Goal: Task Accomplishment & Management: Manage account settings

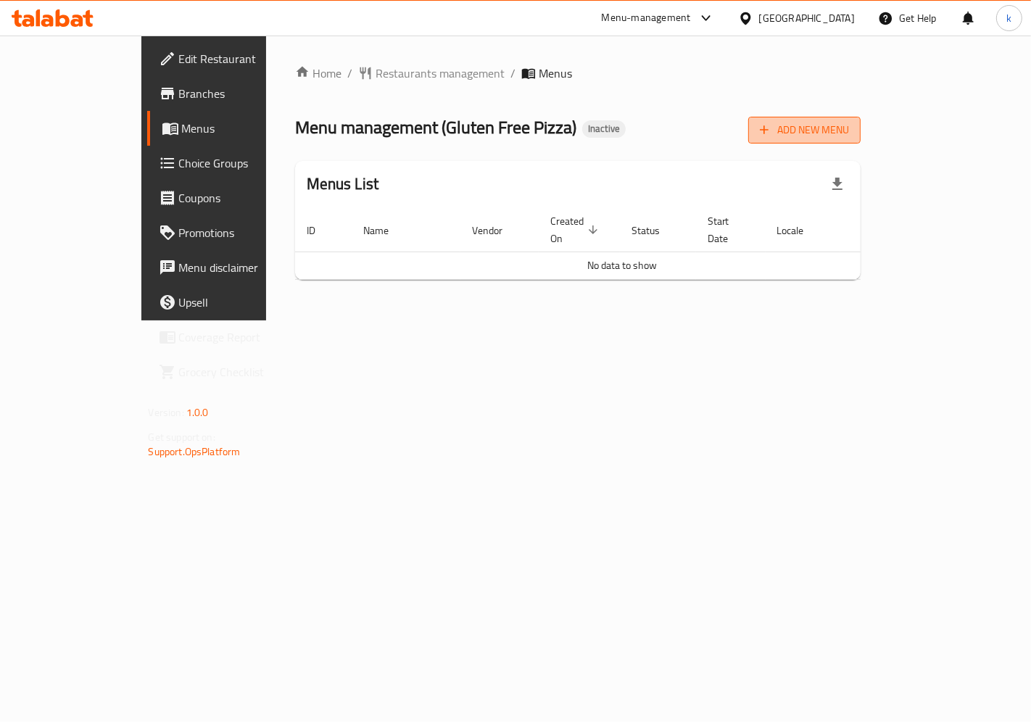
click at [849, 135] on span "Add New Menu" at bounding box center [804, 130] width 89 height 18
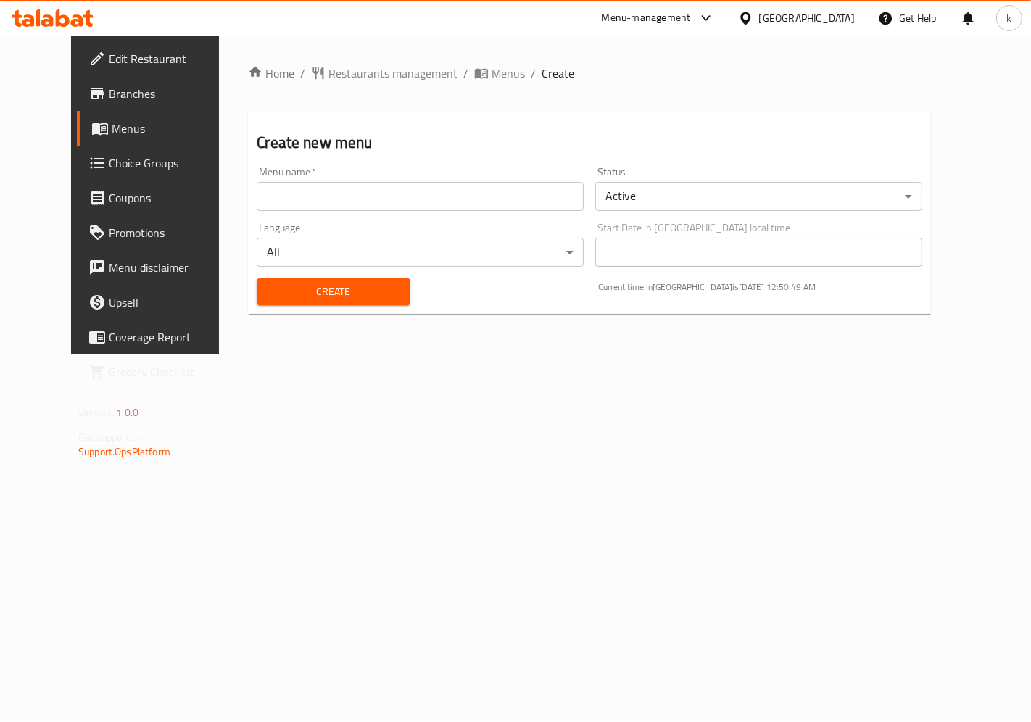
click at [385, 186] on input "text" at bounding box center [420, 196] width 327 height 29
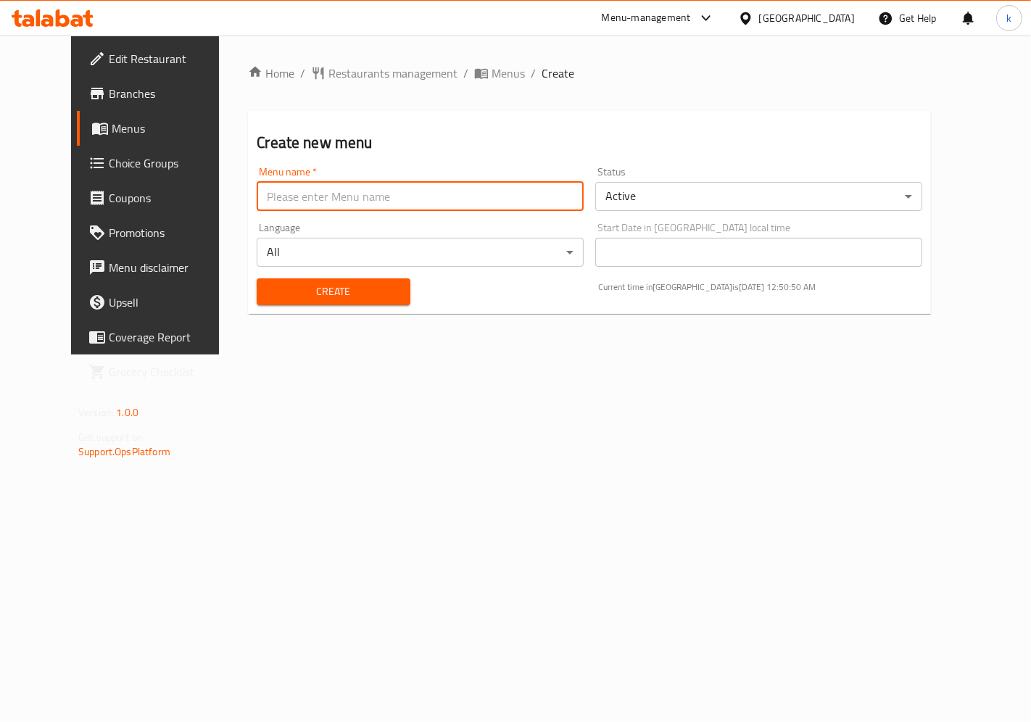
click at [415, 157] on div "Create new menu Menu name   * Menu name * Status Active ​ Language All ​ Start …" at bounding box center [589, 212] width 683 height 203
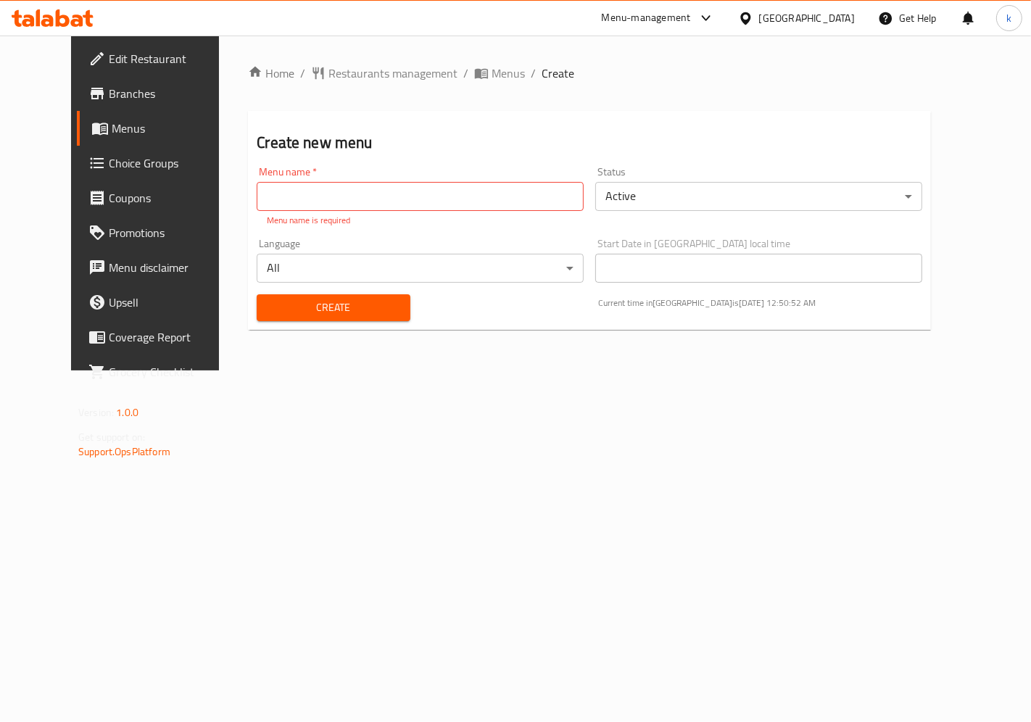
click at [402, 196] on input "text" at bounding box center [420, 196] width 327 height 29
type input "kawthar"
click at [708, 196] on body "​ Menu-management [GEOGRAPHIC_DATA] Get Help k Edit Restaurant Branches Menus C…" at bounding box center [515, 379] width 1031 height 687
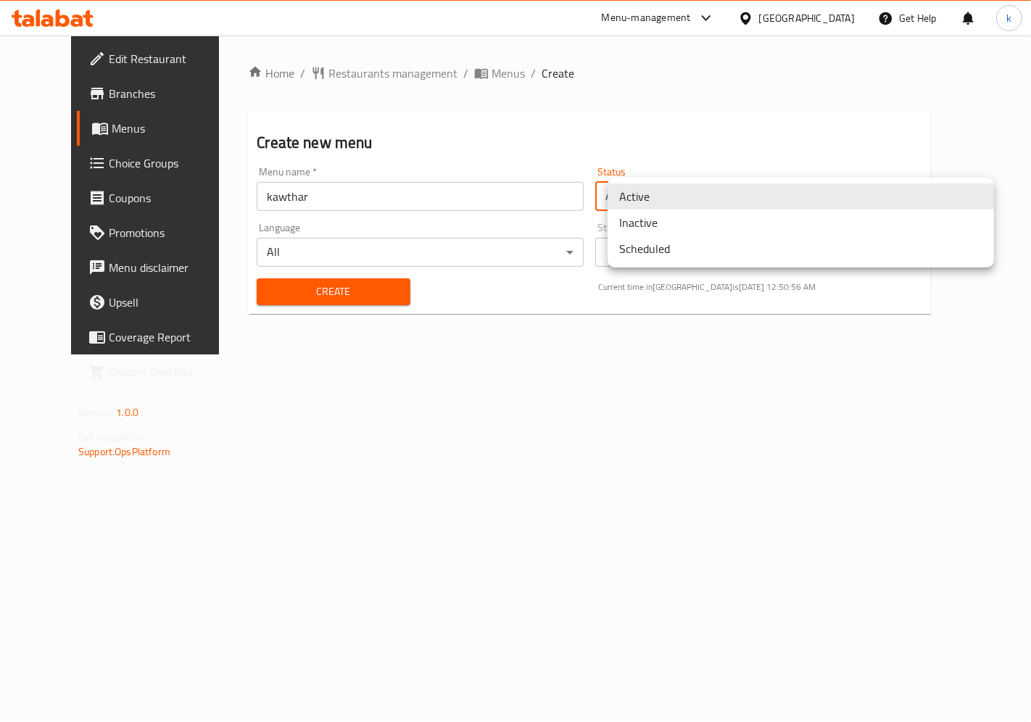
click at [702, 189] on li "Active" at bounding box center [801, 196] width 386 height 26
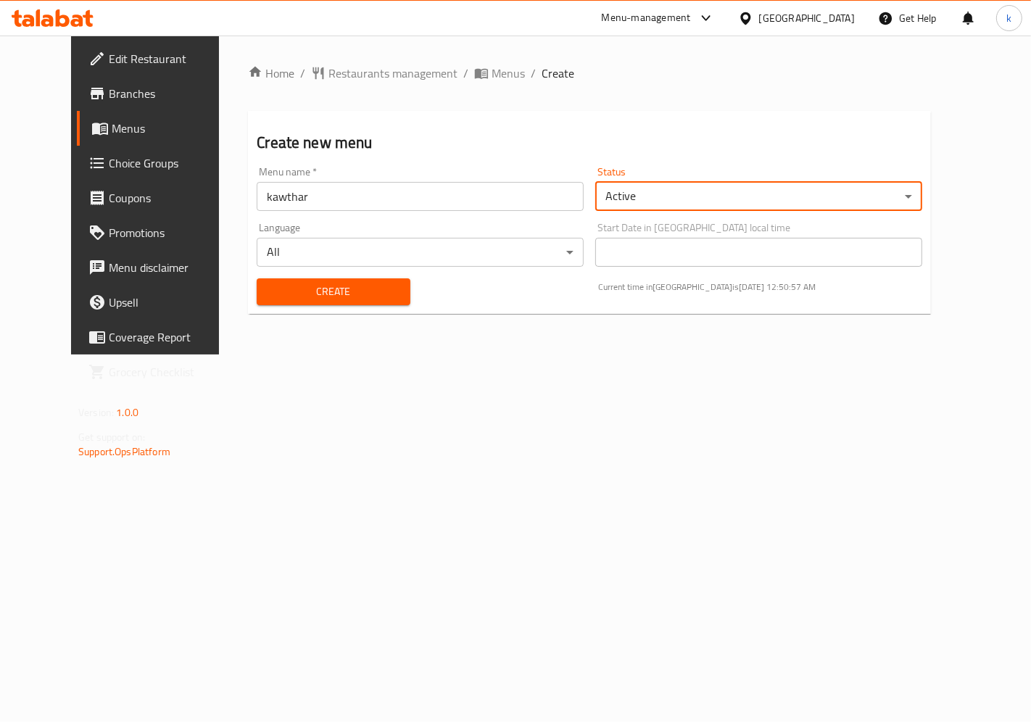
click at [458, 249] on body "​ Menu-management [GEOGRAPHIC_DATA] Get Help k Edit Restaurant Branches Menus C…" at bounding box center [515, 379] width 1031 height 687
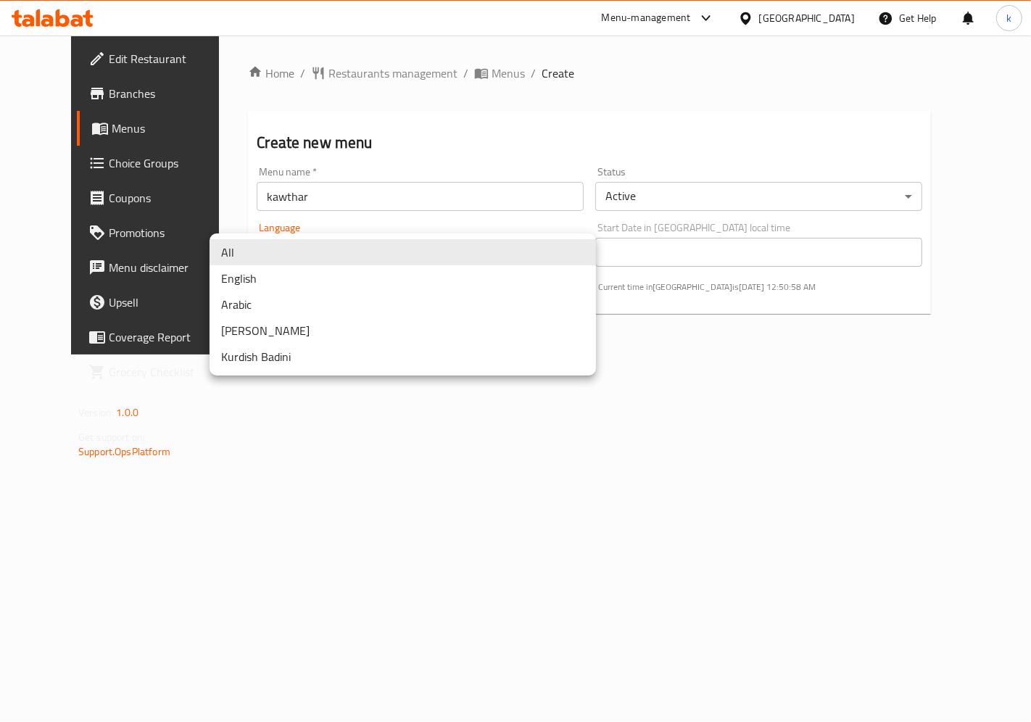
click at [325, 256] on li "All" at bounding box center [403, 252] width 386 height 26
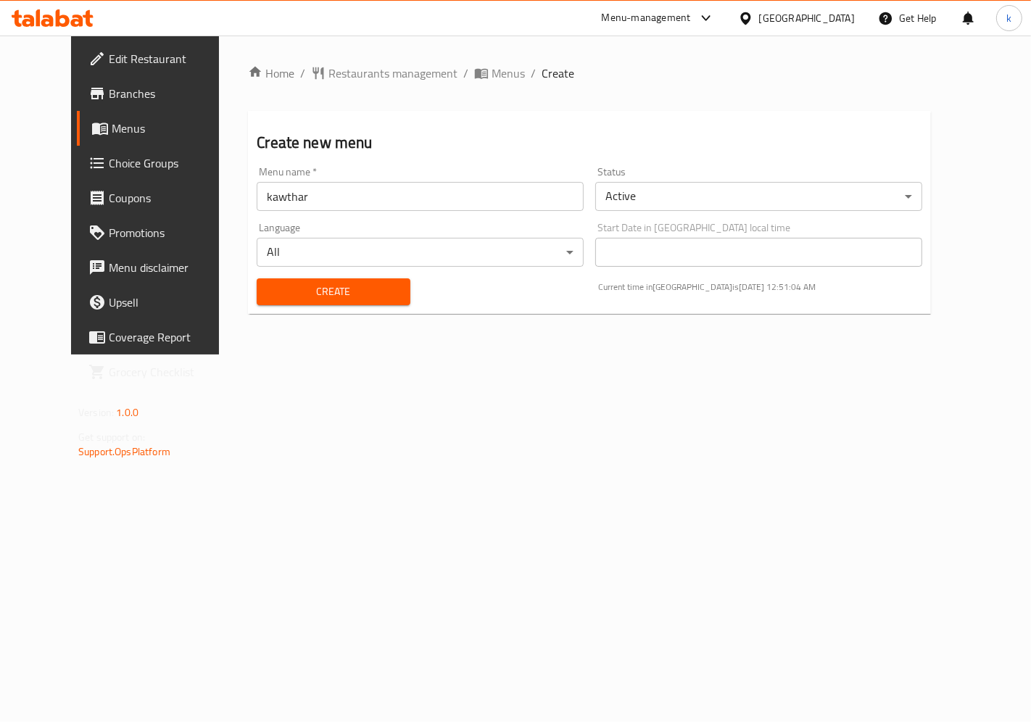
click at [303, 287] on span "Create" at bounding box center [333, 292] width 130 height 18
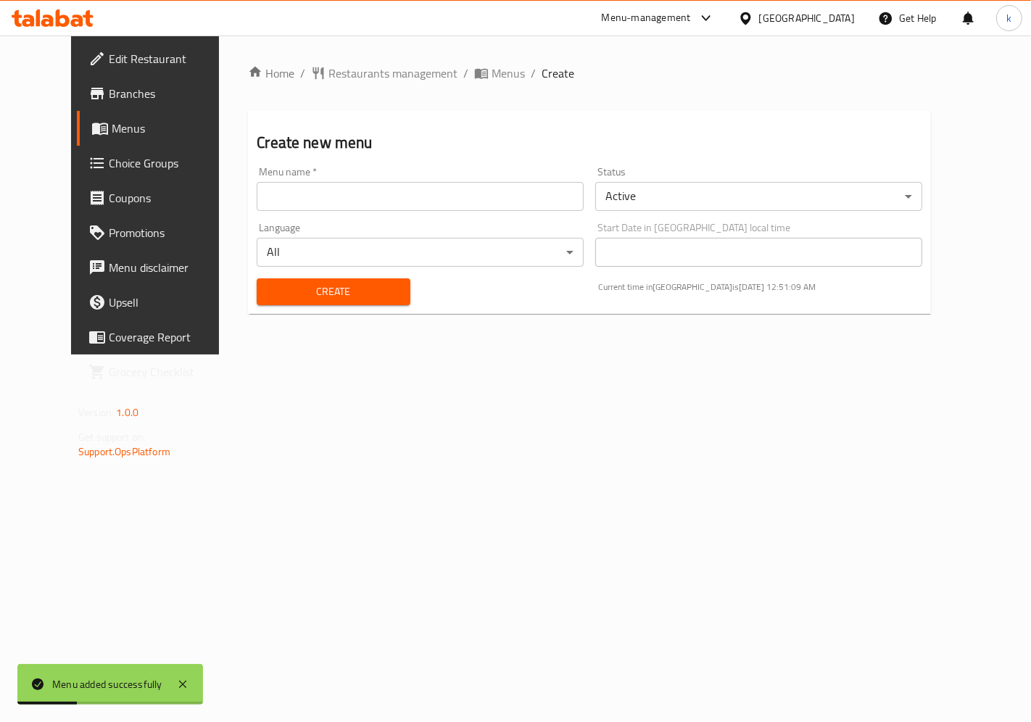
click at [112, 126] on span "Menus" at bounding box center [172, 128] width 120 height 17
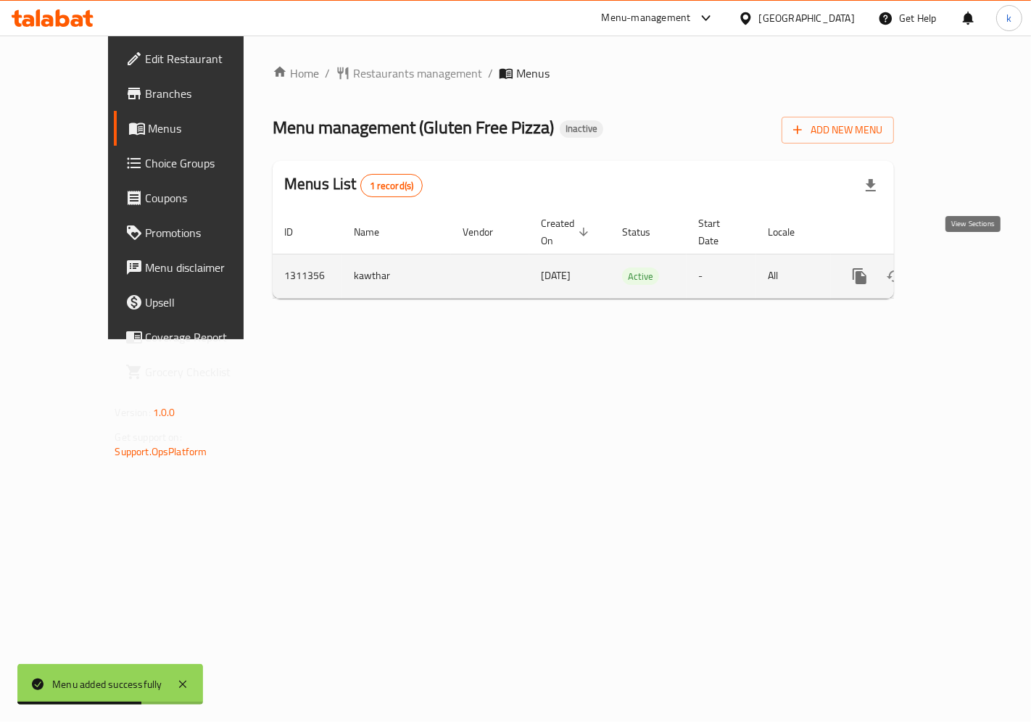
click at [962, 260] on link "enhanced table" at bounding box center [964, 276] width 35 height 35
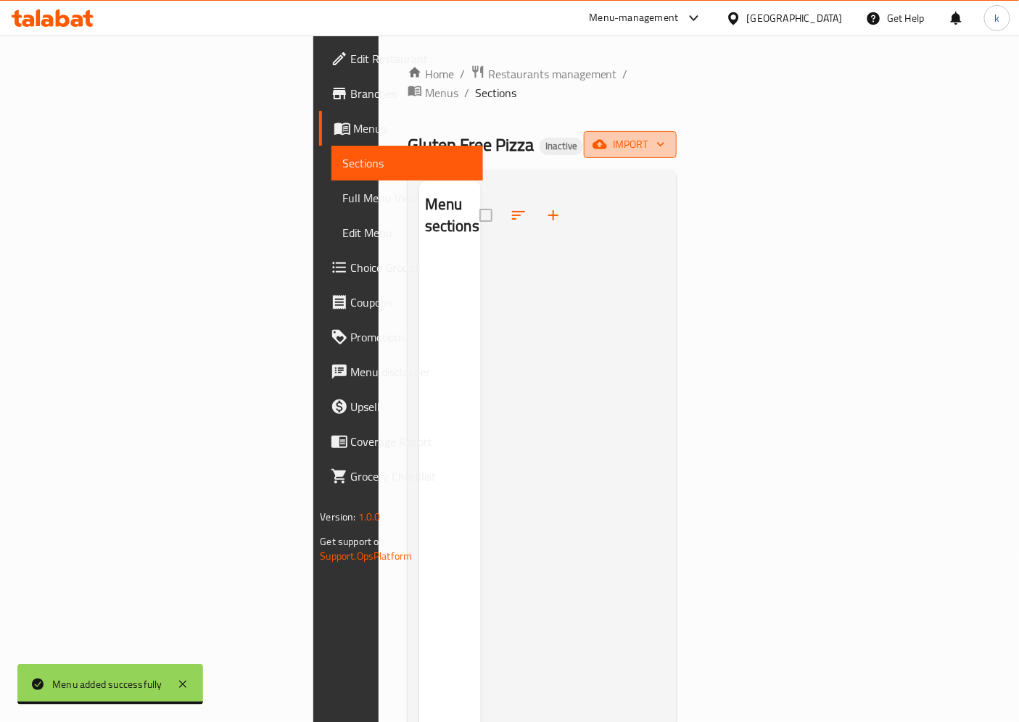
click at [677, 131] on button "import" at bounding box center [630, 144] width 93 height 27
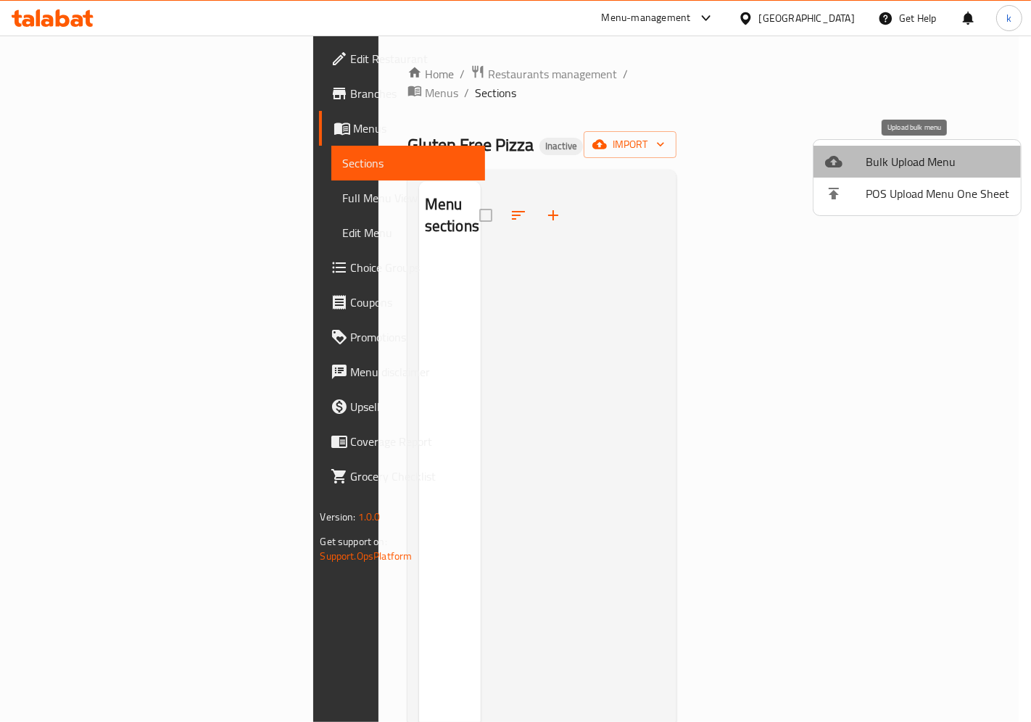
click at [946, 164] on span "Bulk Upload Menu" at bounding box center [938, 161] width 144 height 17
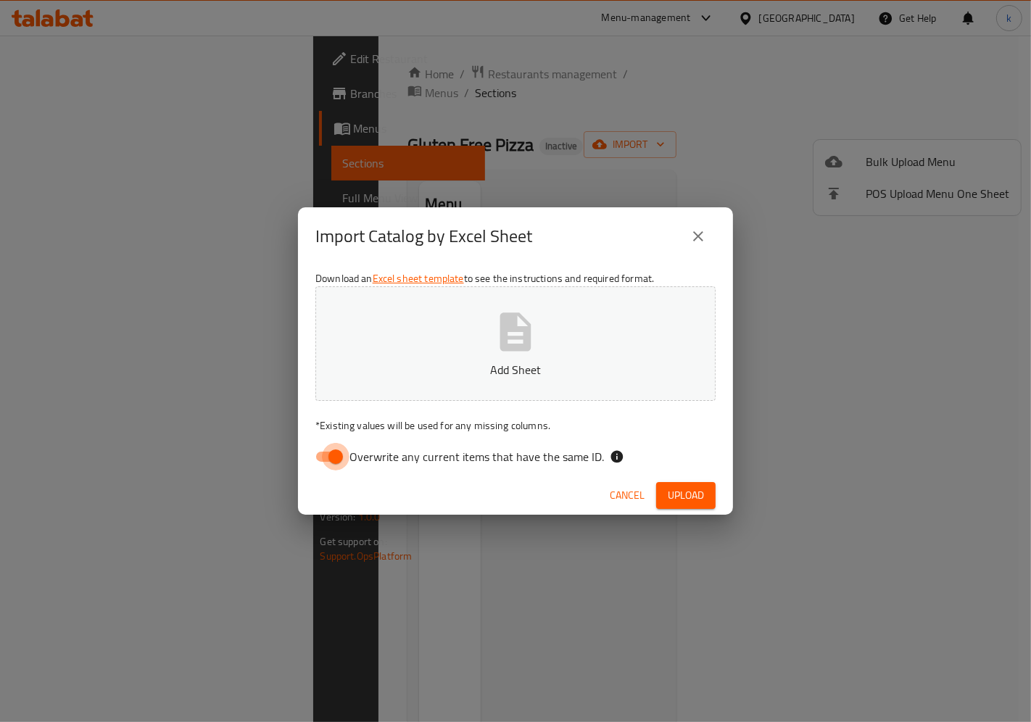
click at [332, 459] on input "Overwrite any current items that have the same ID." at bounding box center [335, 457] width 83 height 28
checkbox input "false"
click at [697, 489] on span "Upload" at bounding box center [686, 496] width 36 height 18
click at [690, 488] on span "Upload" at bounding box center [686, 496] width 36 height 18
click at [504, 383] on button "menu (2).xlsx" at bounding box center [515, 343] width 400 height 115
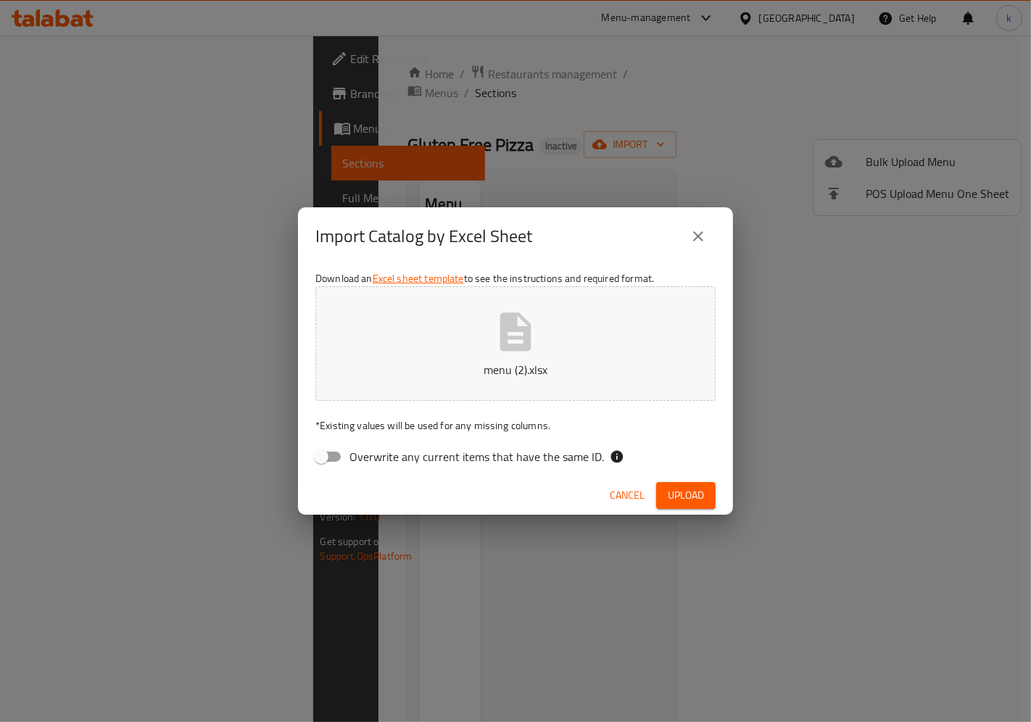
click at [663, 495] on button "Upload" at bounding box center [685, 495] width 59 height 27
click at [704, 229] on icon "close" at bounding box center [698, 236] width 17 height 17
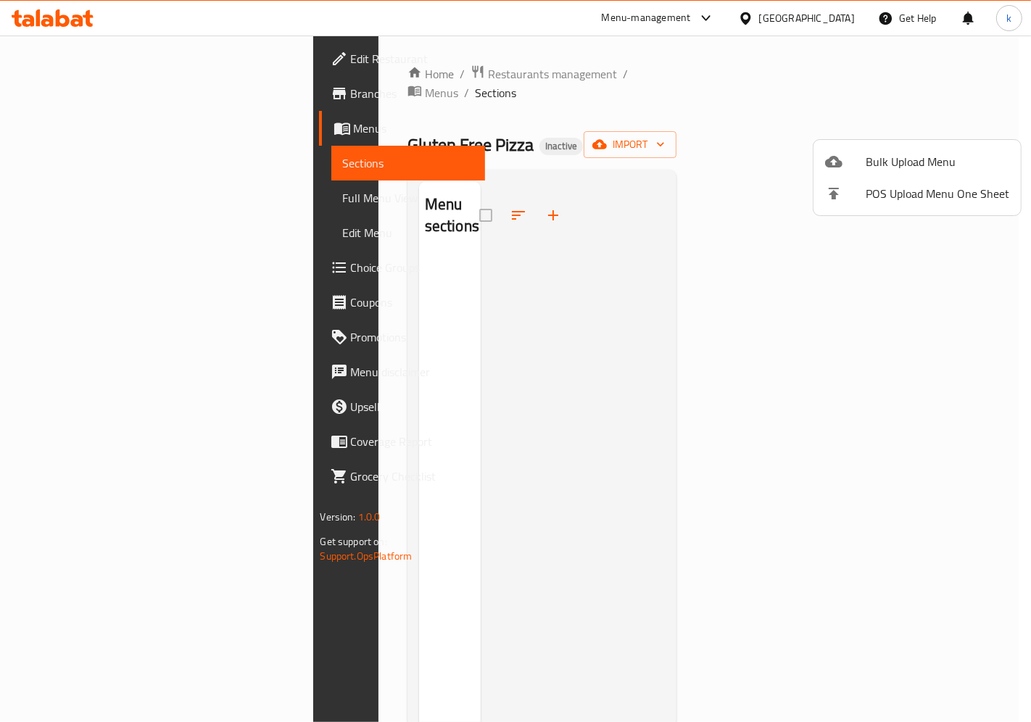
click at [968, 140] on ul "Bulk Upload Menu POS Upload Menu One Sheet" at bounding box center [917, 177] width 207 height 75
click at [943, 131] on div at bounding box center [515, 361] width 1031 height 722
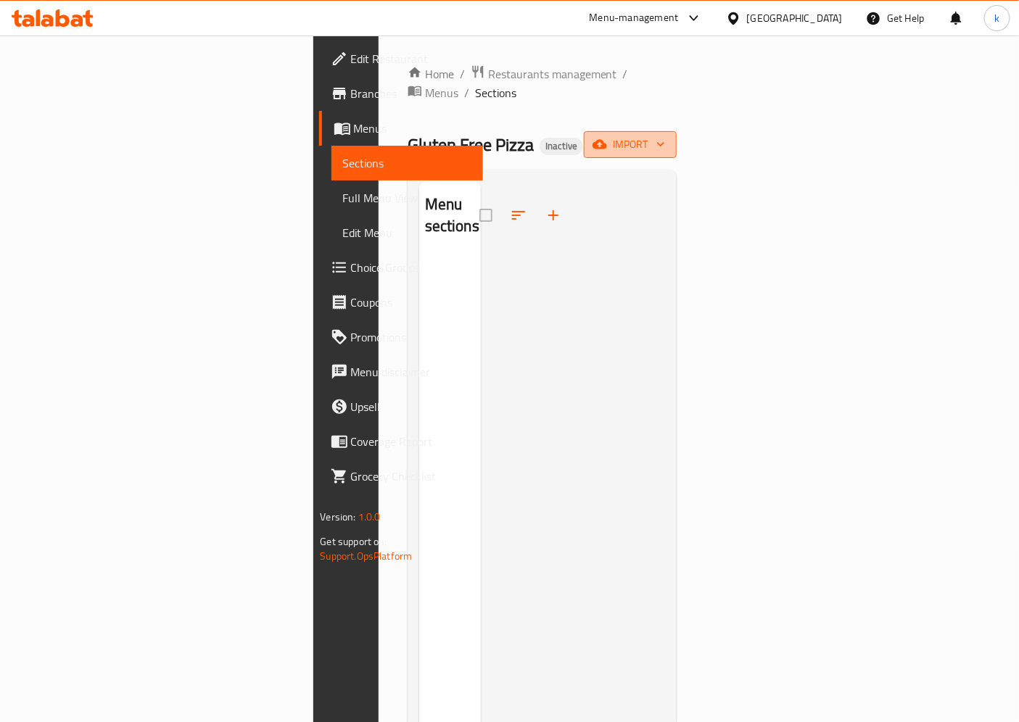
click at [607, 137] on icon "button" at bounding box center [599, 144] width 15 height 15
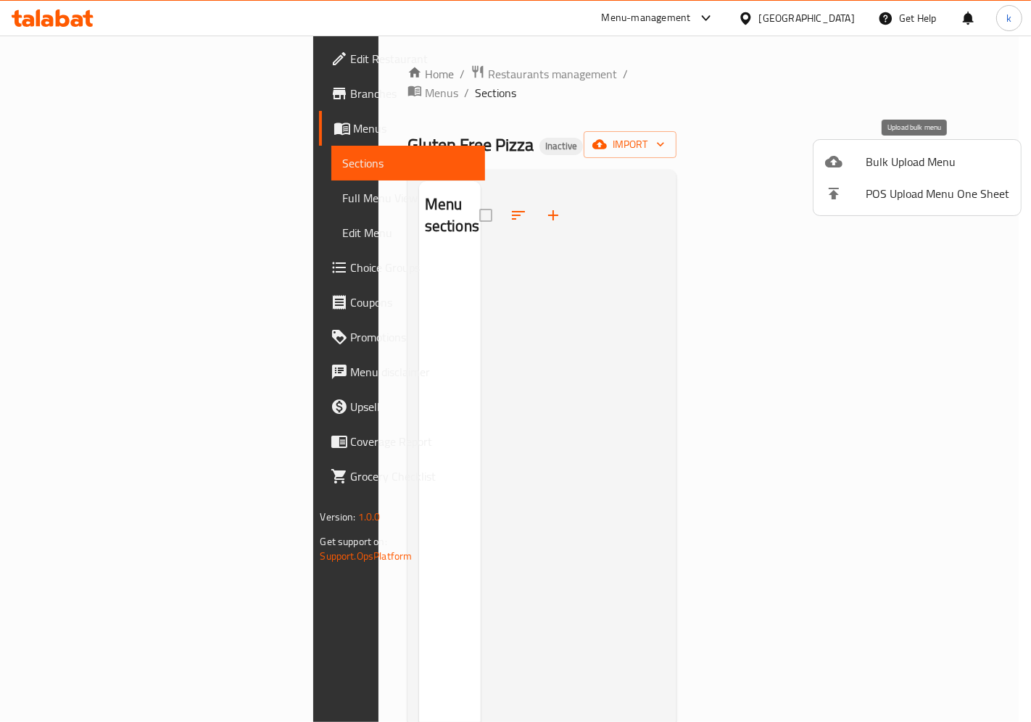
click at [838, 173] on li "Bulk Upload Menu" at bounding box center [917, 162] width 207 height 32
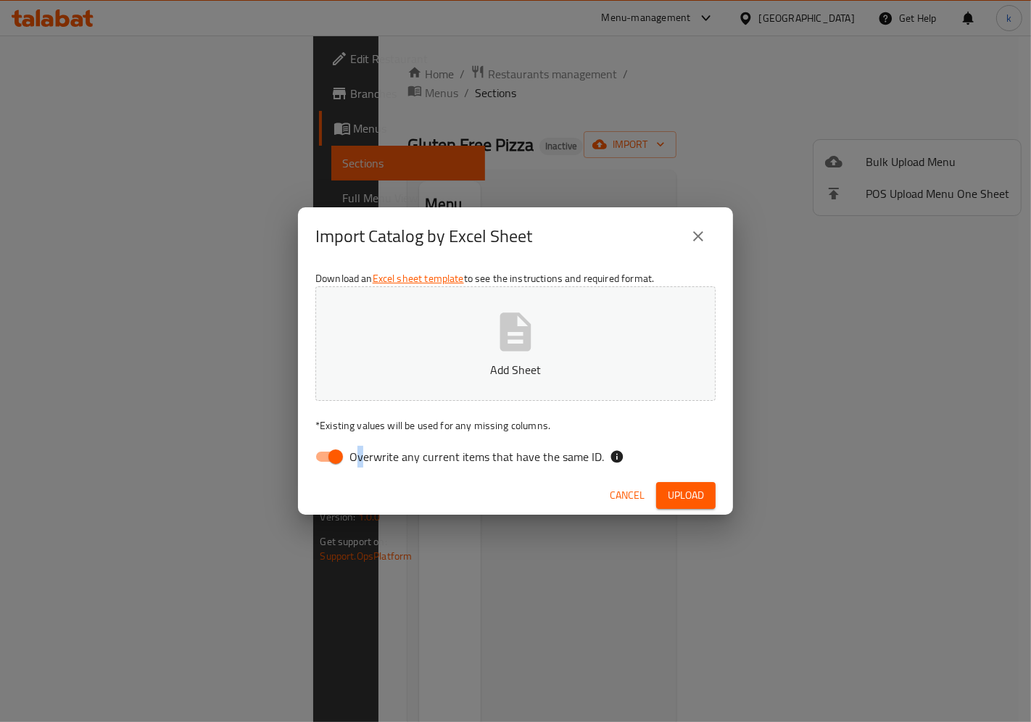
drag, startPoint x: 360, startPoint y: 455, endPoint x: 360, endPoint y: 447, distance: 8.0
click at [359, 455] on span "Overwrite any current items that have the same ID." at bounding box center [477, 456] width 255 height 17
click at [406, 371] on p "Add Sheet" at bounding box center [515, 369] width 355 height 17
click at [322, 459] on input "Overwrite any current items that have the same ID." at bounding box center [335, 457] width 83 height 28
checkbox input "false"
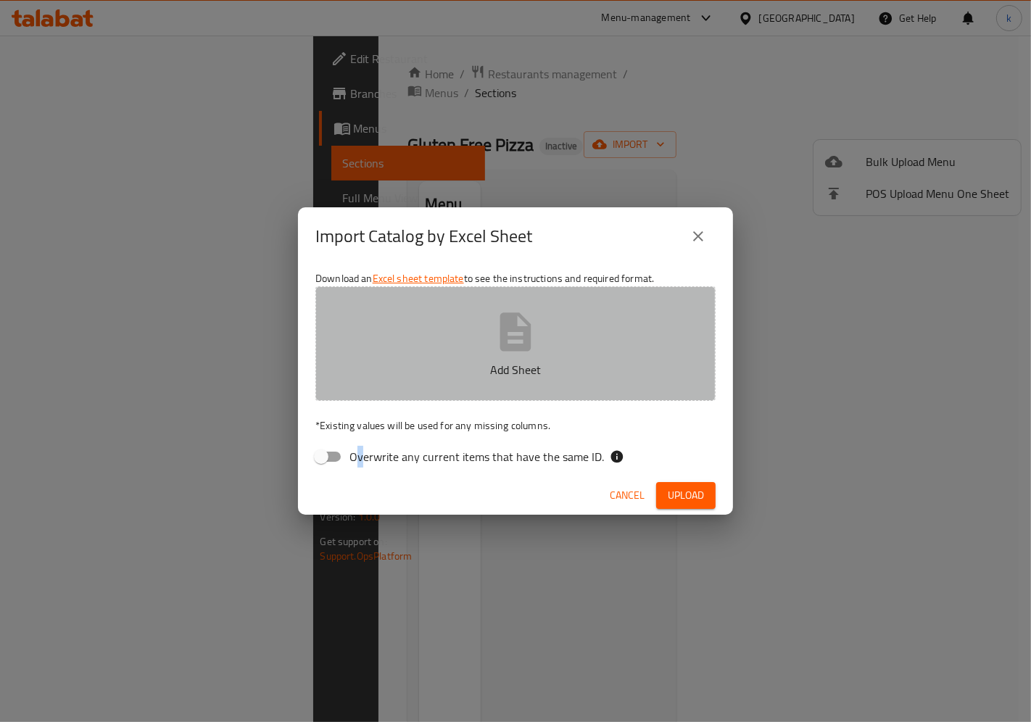
click at [371, 352] on button "Add Sheet" at bounding box center [515, 343] width 400 height 115
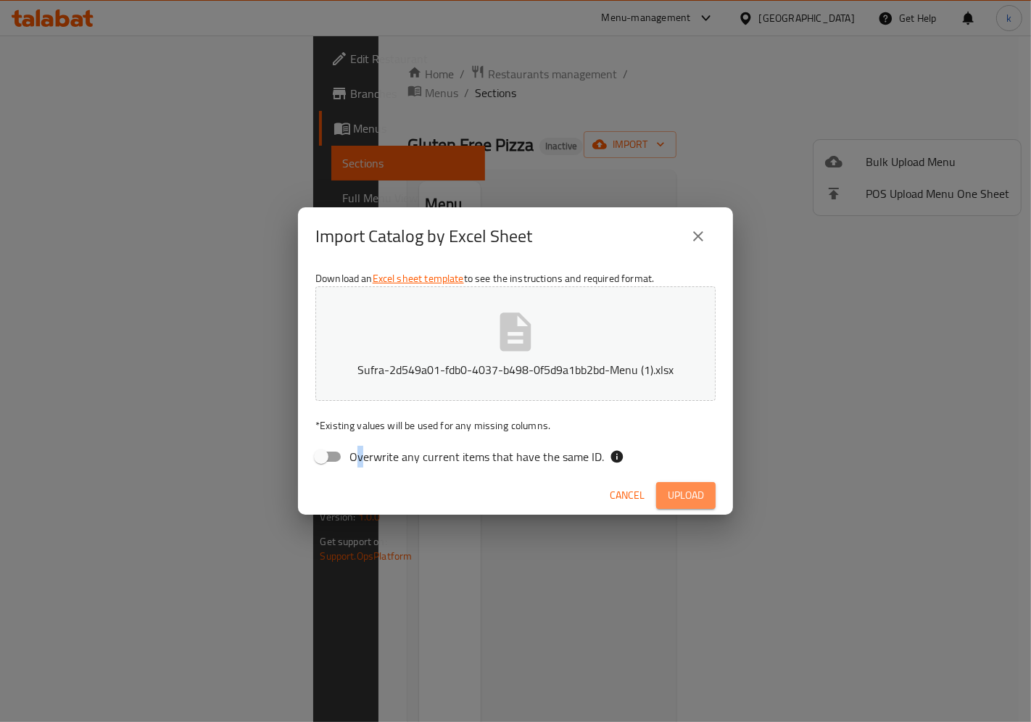
click at [692, 487] on button "Upload" at bounding box center [685, 495] width 59 height 27
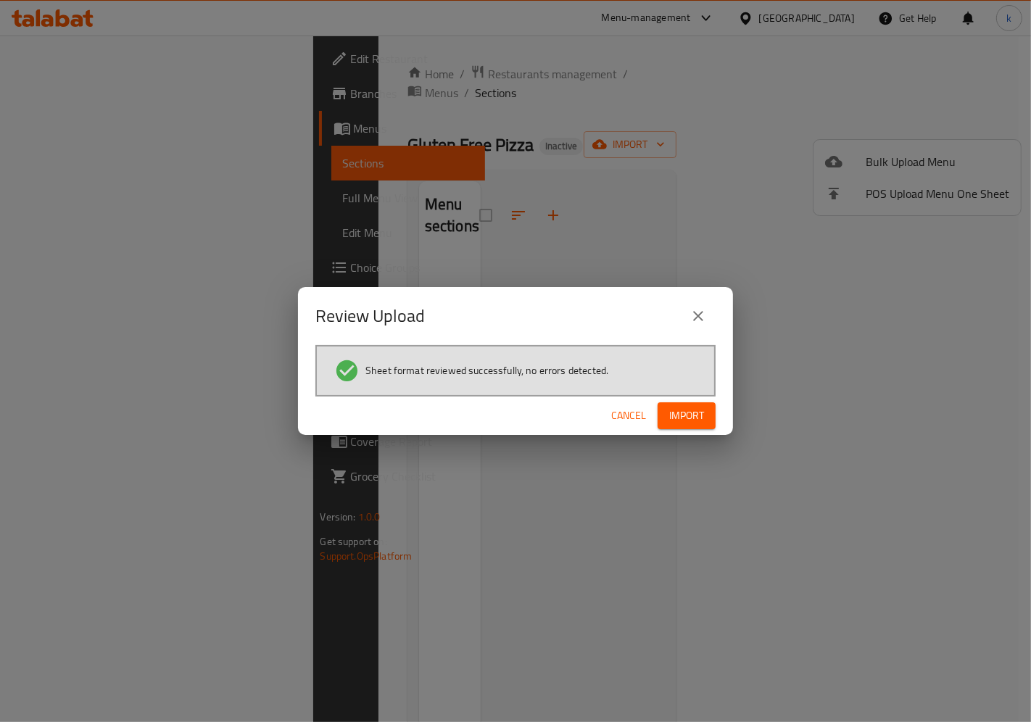
click at [694, 407] on span "Import" at bounding box center [686, 416] width 35 height 18
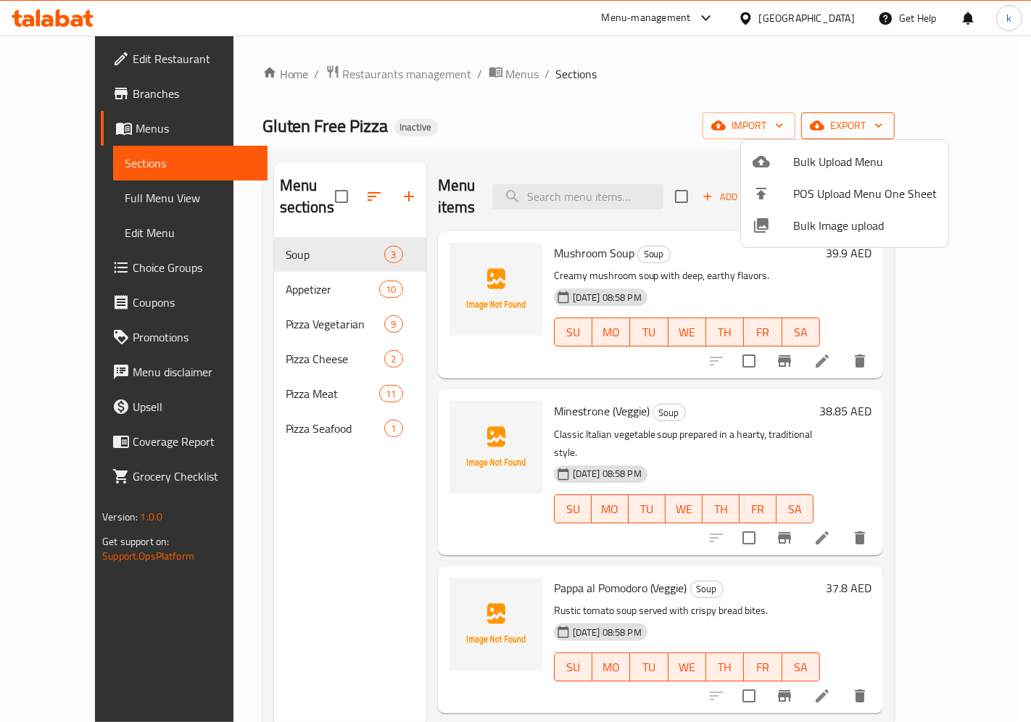
click at [933, 110] on div at bounding box center [515, 361] width 1031 height 722
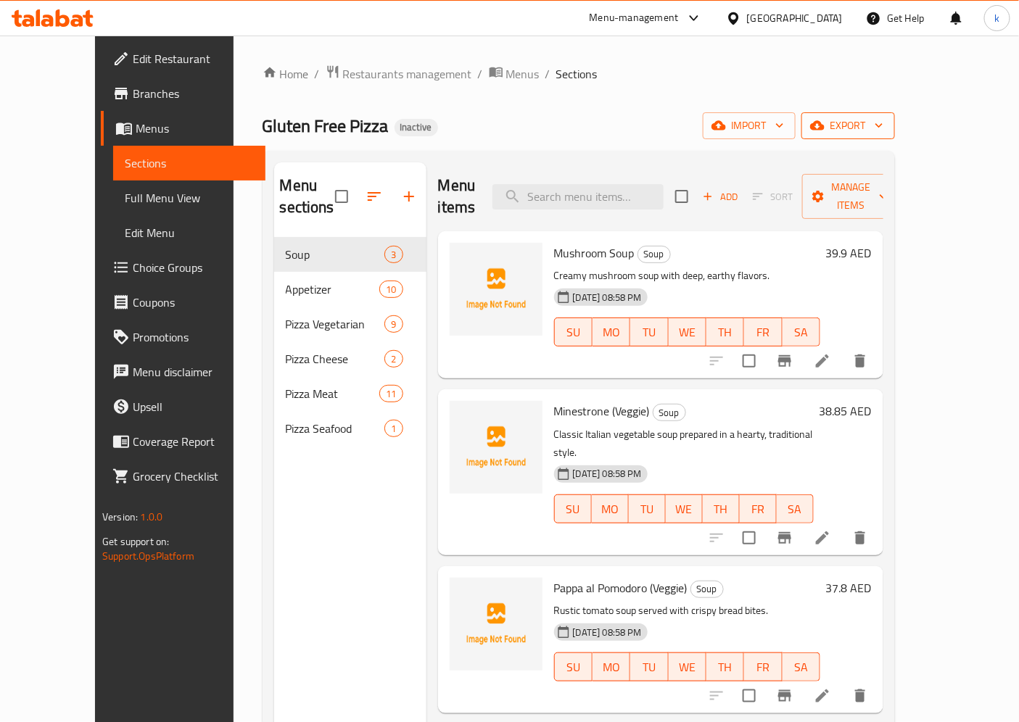
click at [883, 120] on span "export" at bounding box center [848, 126] width 70 height 18
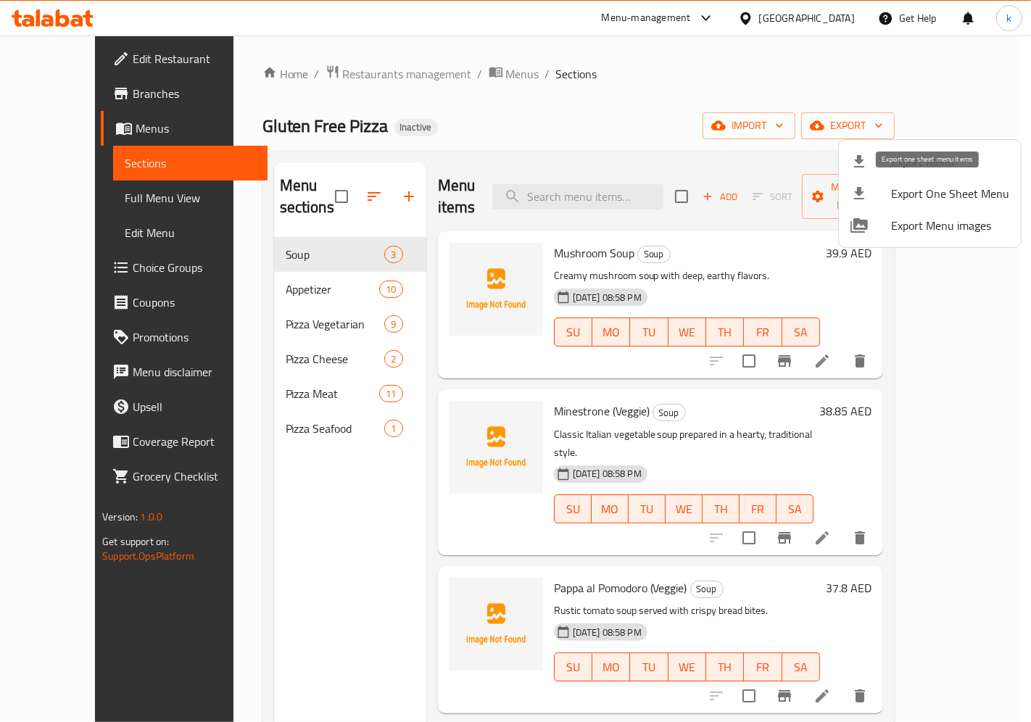
click at [929, 170] on span "Export Menu" at bounding box center [950, 161] width 118 height 17
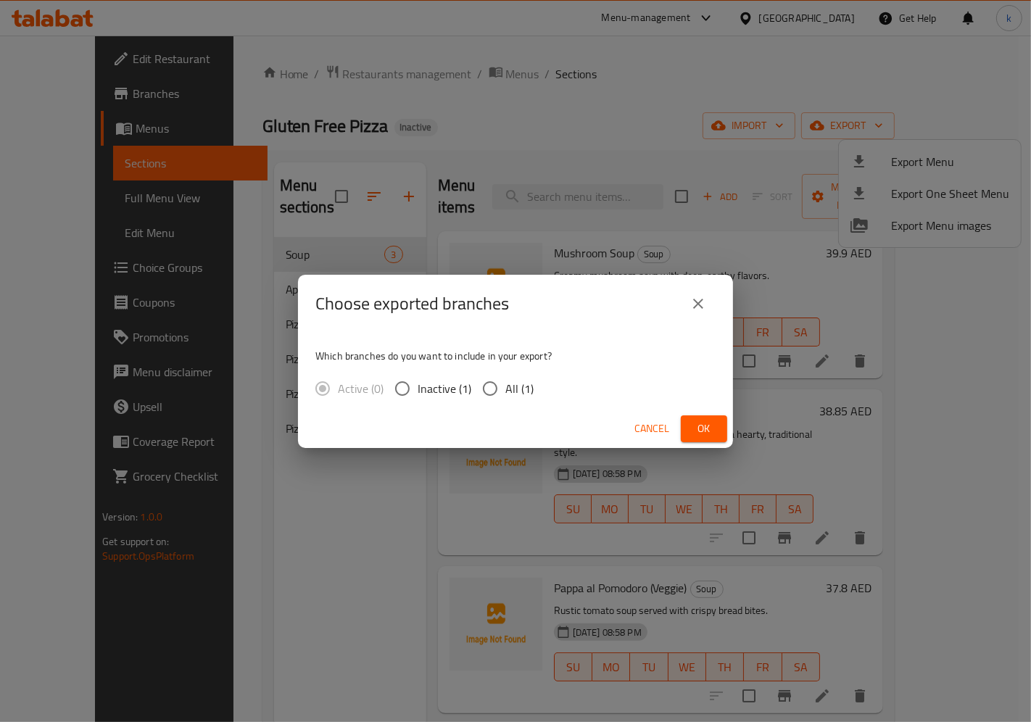
click at [489, 389] on input "All (1)" at bounding box center [490, 388] width 30 height 30
radio input "true"
click at [708, 426] on span "Ok" at bounding box center [703, 429] width 23 height 18
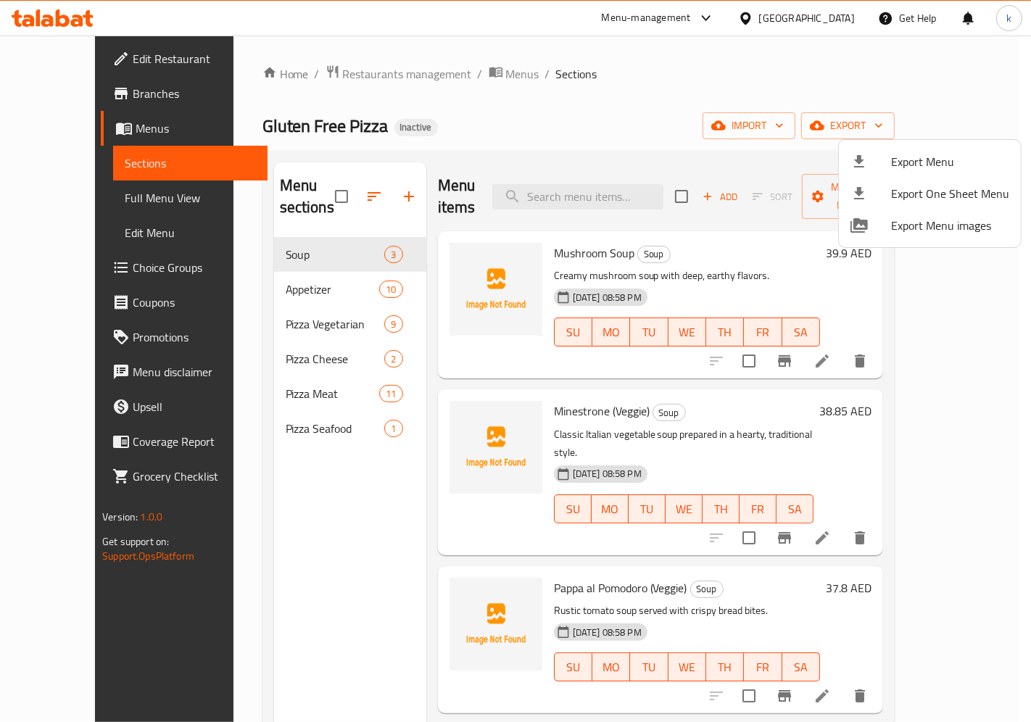
click at [67, 199] on div at bounding box center [515, 361] width 1031 height 722
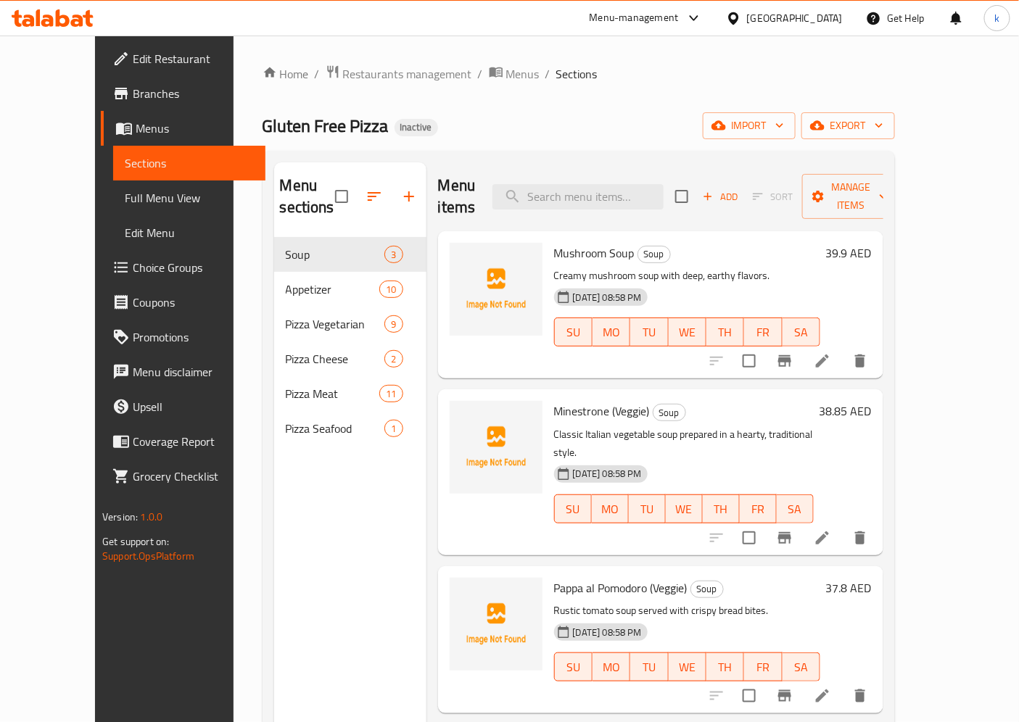
click at [125, 199] on span "Full Menu View" at bounding box center [189, 197] width 129 height 17
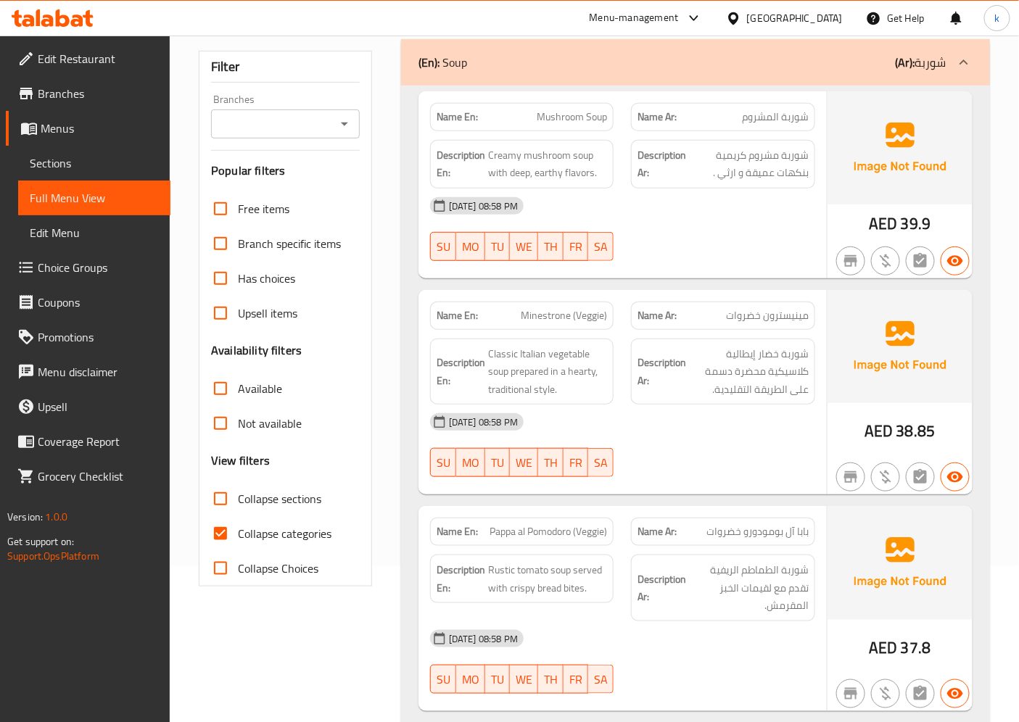
scroll to position [161, 0]
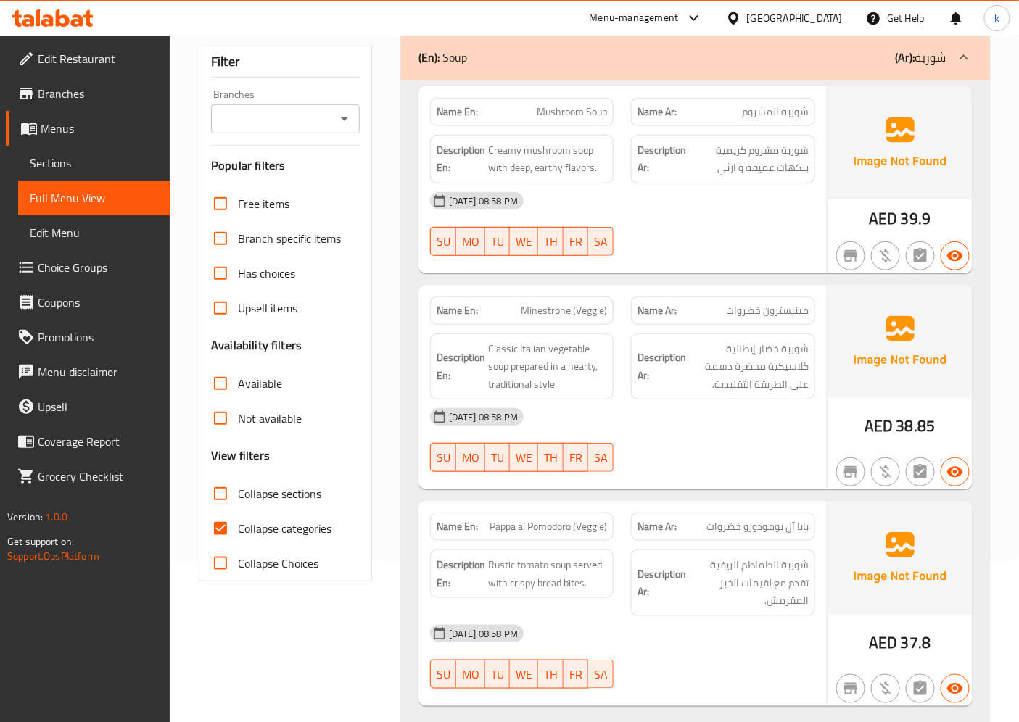
click at [216, 530] on input "Collapse categories" at bounding box center [220, 528] width 35 height 35
checkbox input "false"
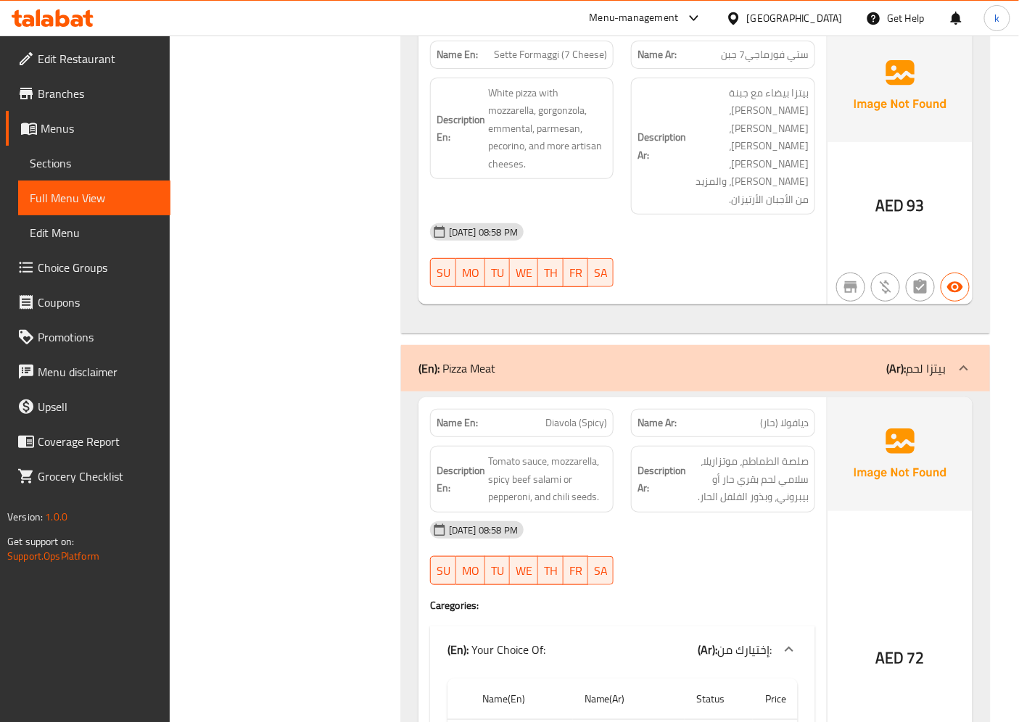
scroll to position [5572, 0]
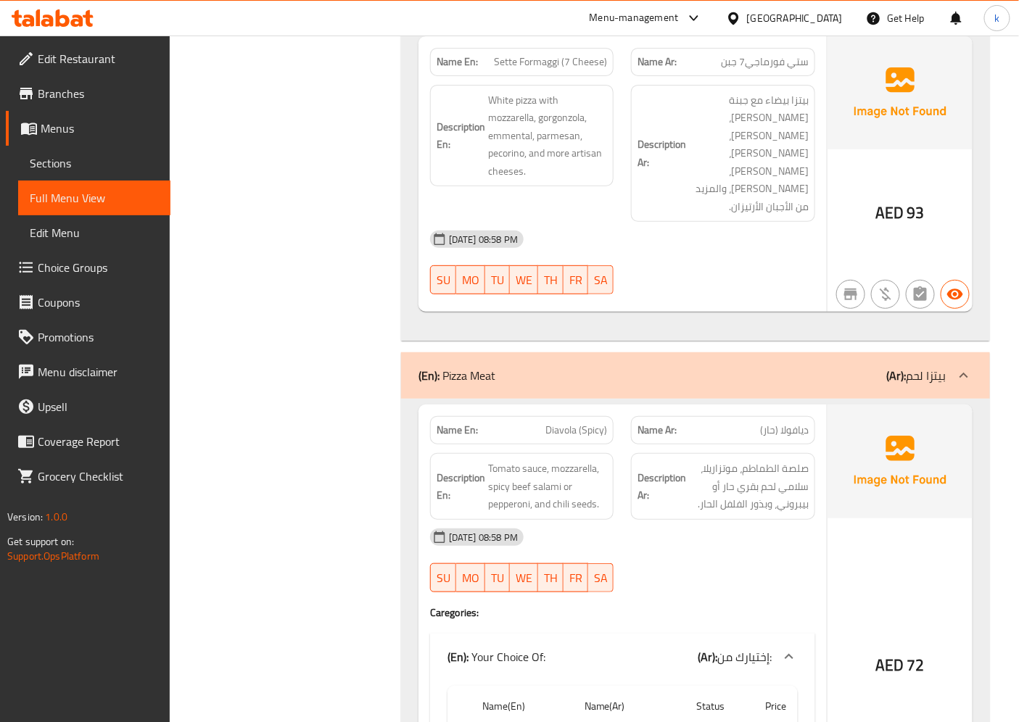
click at [547, 423] on span "Diavola (Spicy)" at bounding box center [576, 430] width 62 height 15
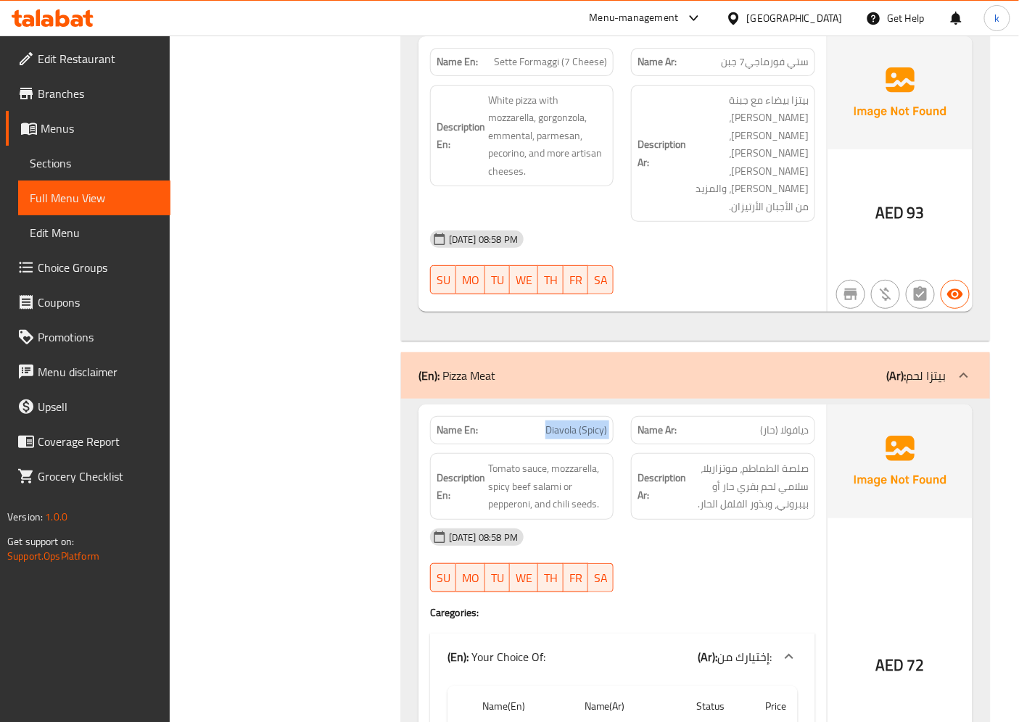
click at [555, 423] on span "Diavola (Spicy)" at bounding box center [576, 430] width 62 height 15
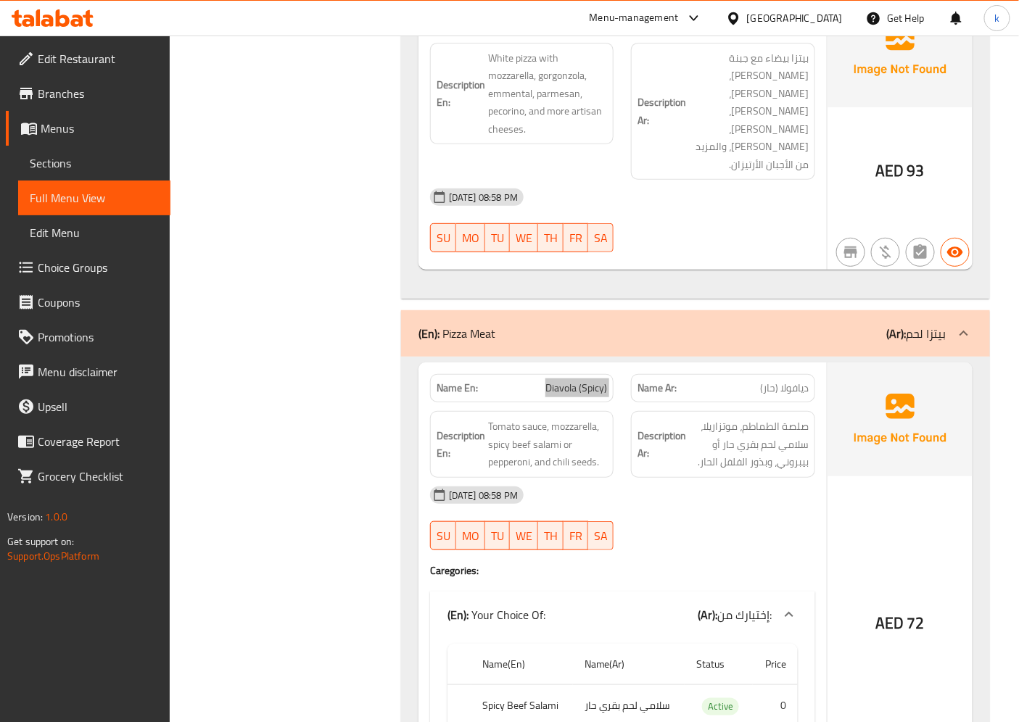
scroll to position [5976, 0]
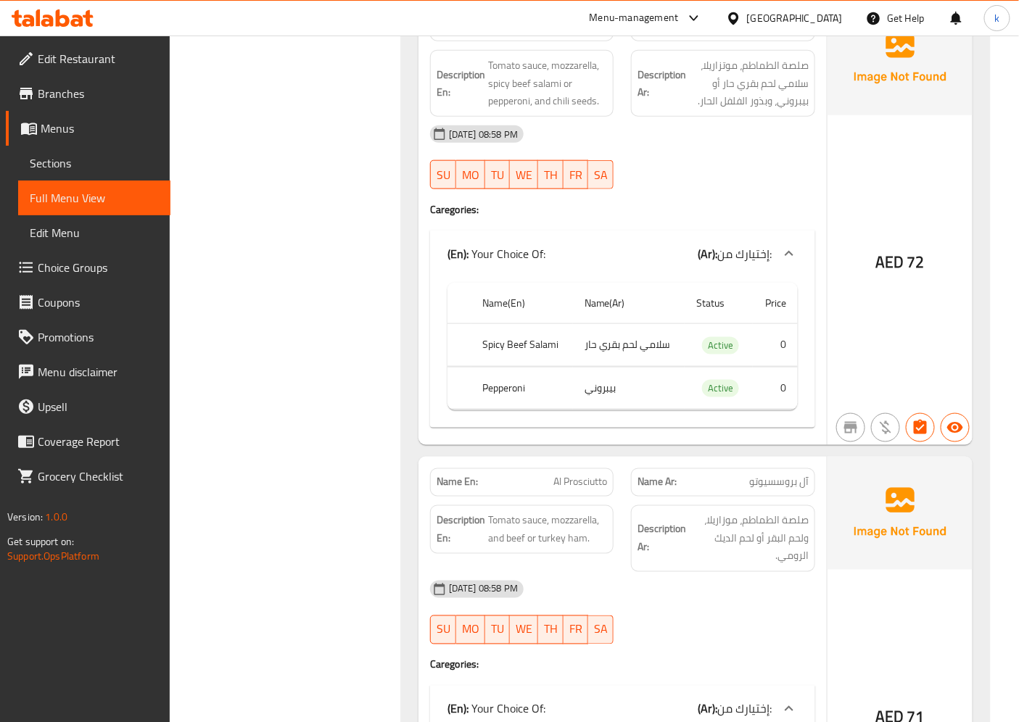
click at [576, 475] on span "Al Prosciutto" at bounding box center [580, 482] width 54 height 15
copy span "Al Prosciutto"
